Goal: Task Accomplishment & Management: Complete application form

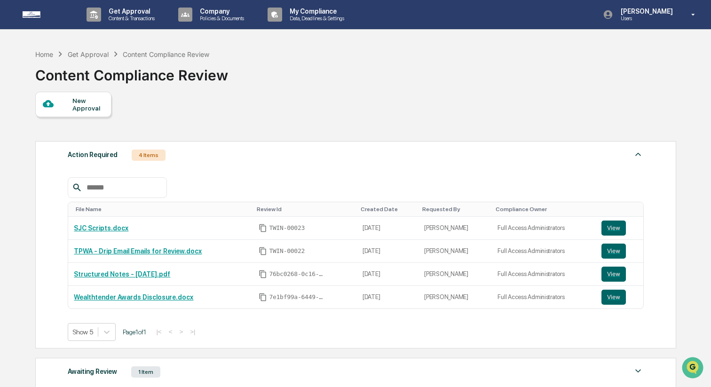
click at [103, 105] on div "New Approval" at bounding box center [88, 104] width 32 height 15
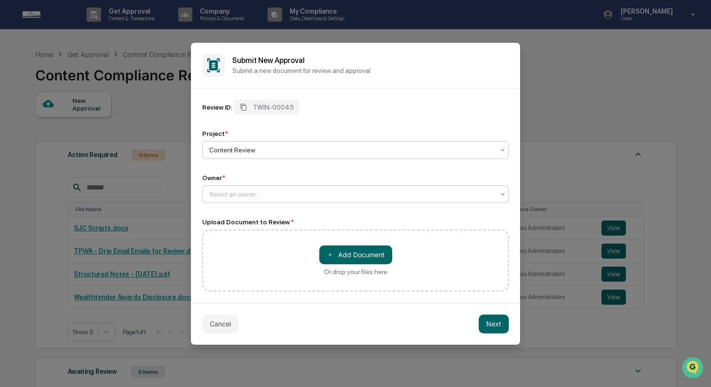
click at [316, 200] on div "Select an owner..." at bounding box center [352, 194] width 294 height 13
click at [339, 253] on button "＋ Add Document" at bounding box center [355, 254] width 73 height 19
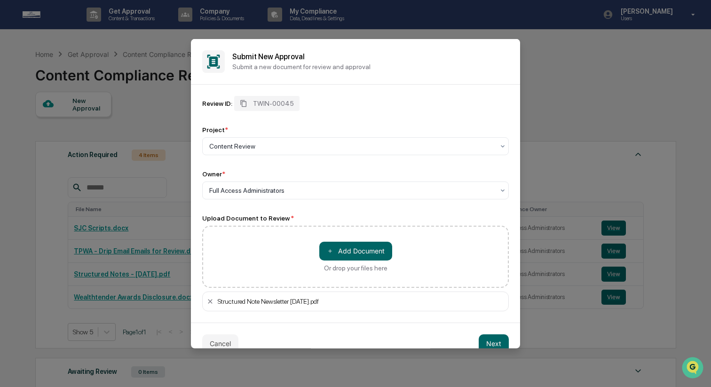
scroll to position [16, 0]
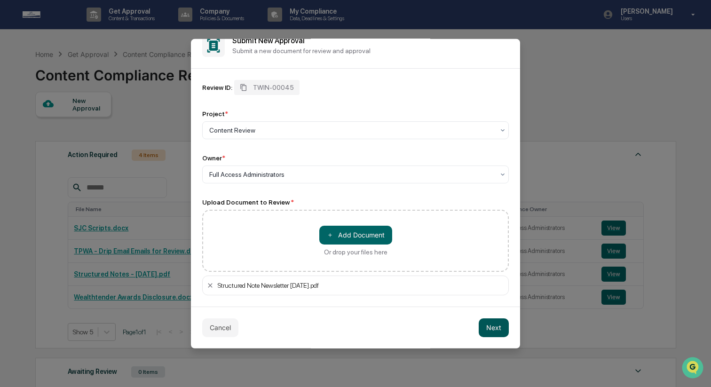
click at [489, 328] on button "Next" at bounding box center [494, 327] width 30 height 19
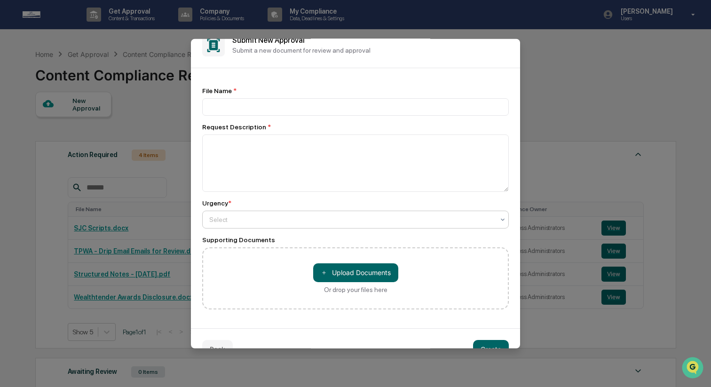
click at [314, 213] on div "Select" at bounding box center [355, 219] width 307 height 18
click at [310, 104] on input at bounding box center [355, 106] width 307 height 17
type input "**********"
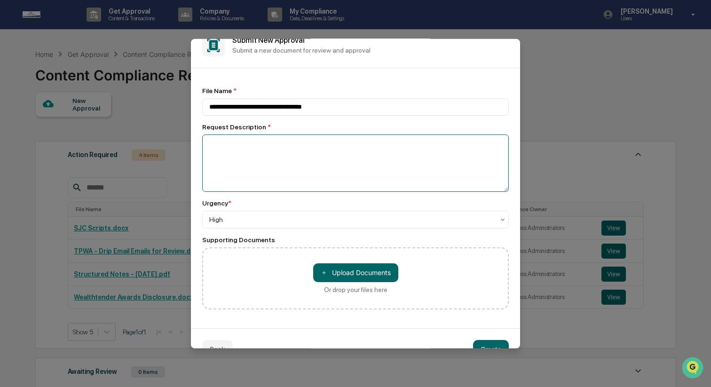
click at [304, 152] on textarea at bounding box center [355, 162] width 307 height 57
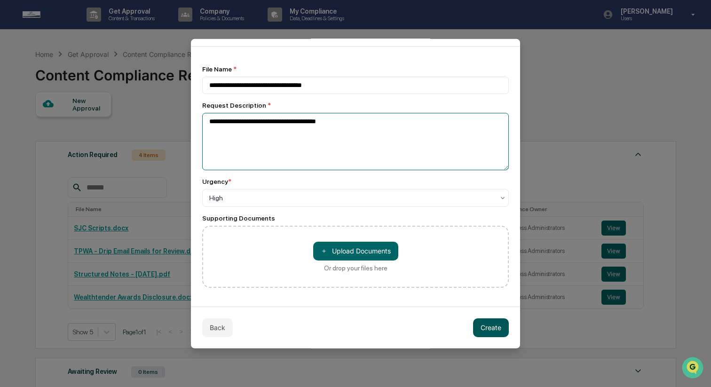
type textarea "**********"
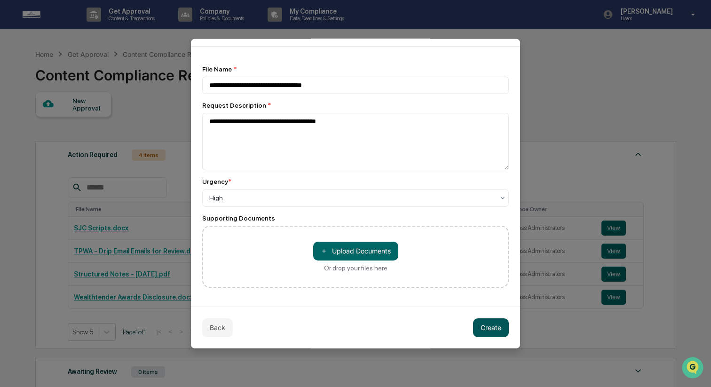
click at [497, 329] on button "Create" at bounding box center [491, 327] width 36 height 19
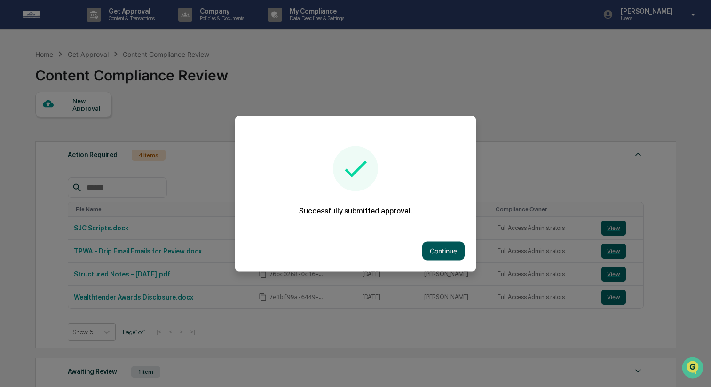
click at [439, 254] on button "Continue" at bounding box center [443, 250] width 42 height 19
